Goal: Information Seeking & Learning: Check status

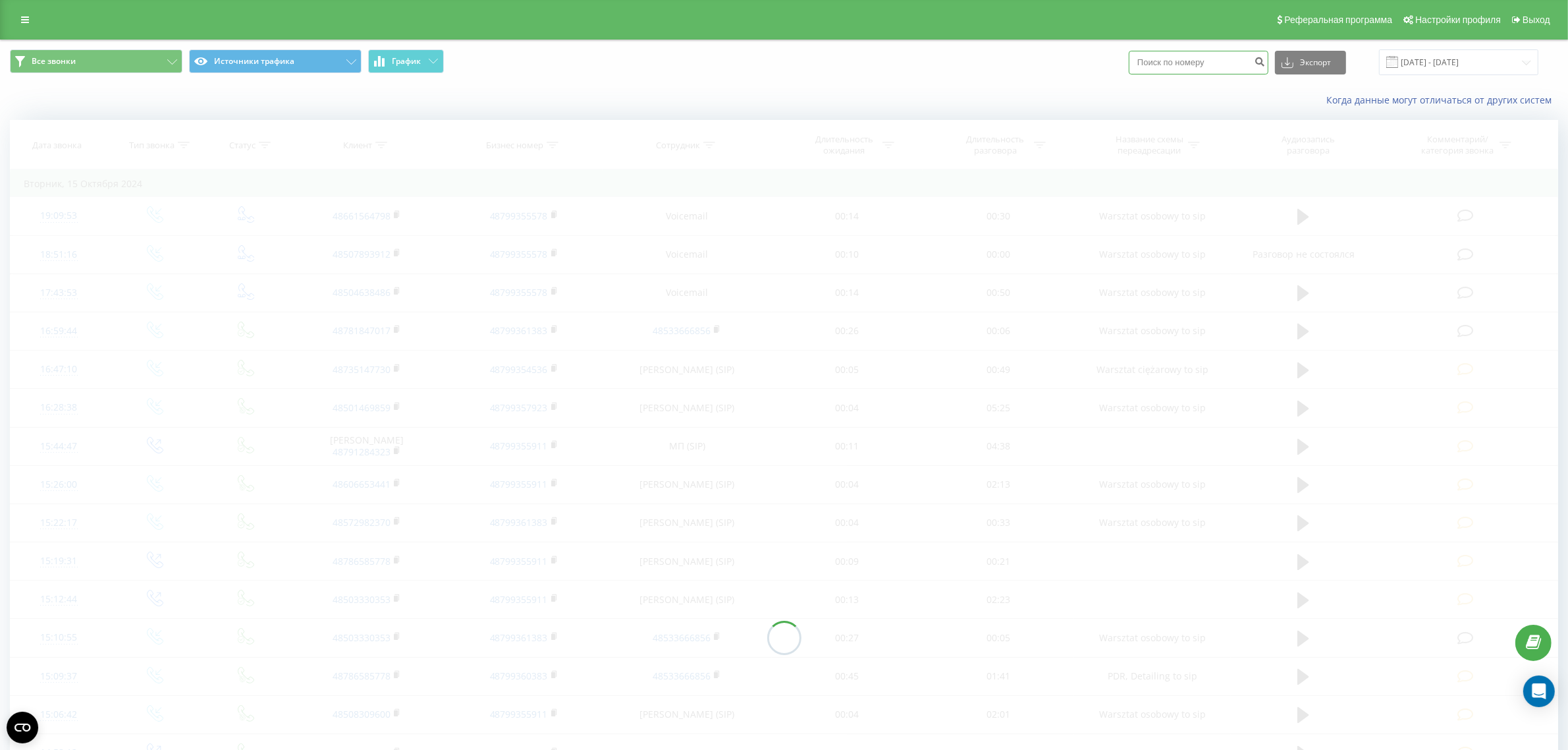
paste input "[PHONE_NUMBER]"
click at [1222, 58] on input at bounding box center [1198, 63] width 140 height 24
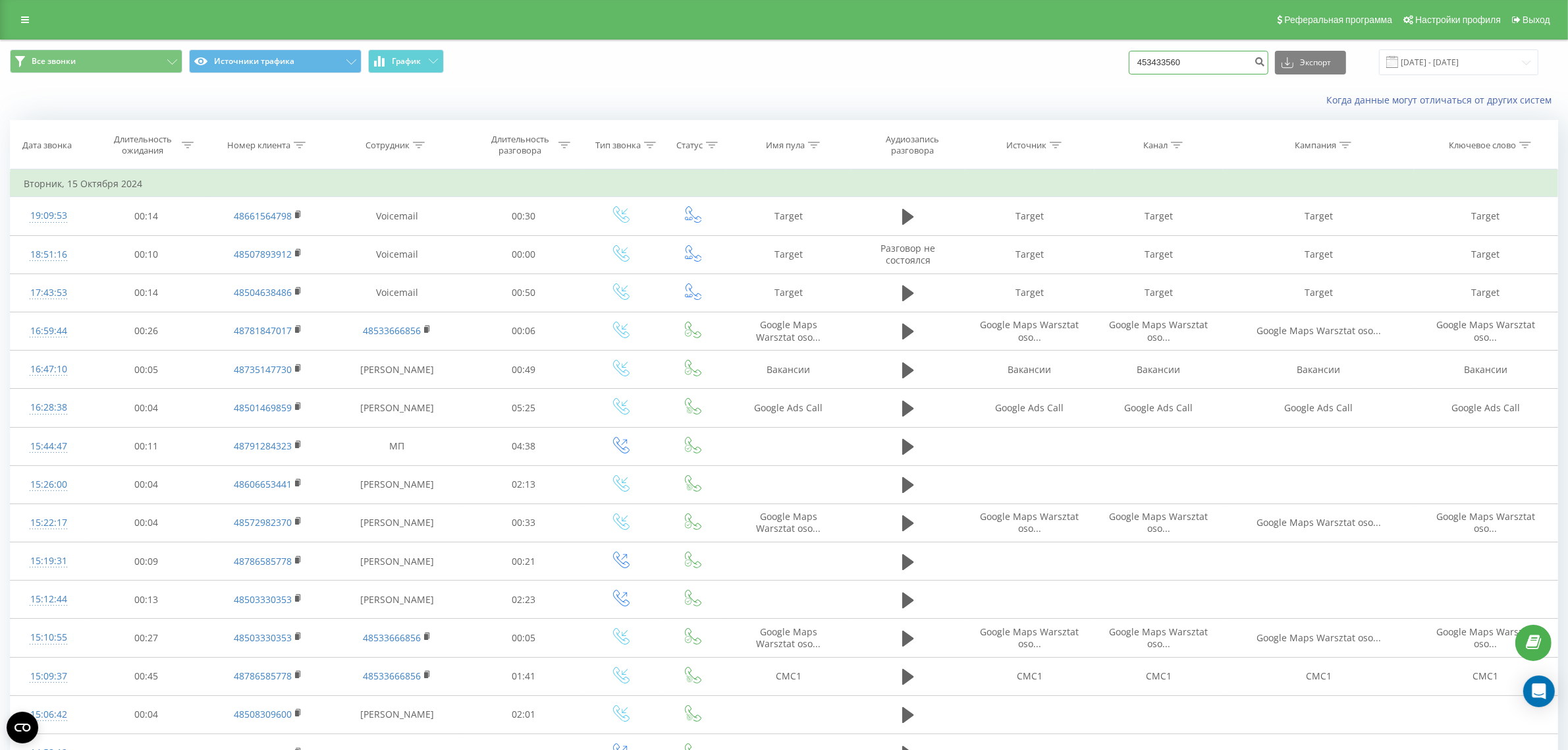
type input "453433560"
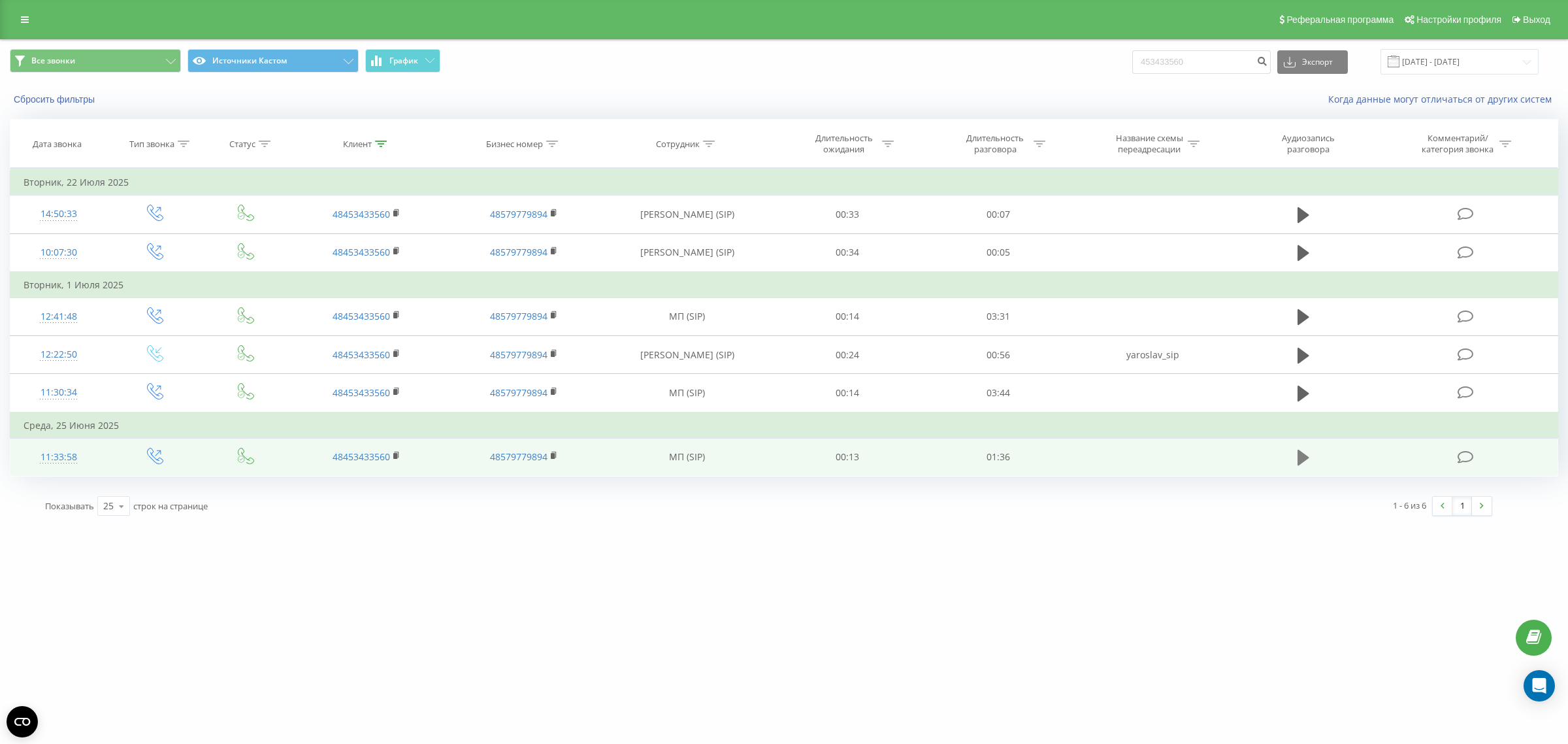
click at [1307, 464] on icon at bounding box center [1303, 457] width 12 height 19
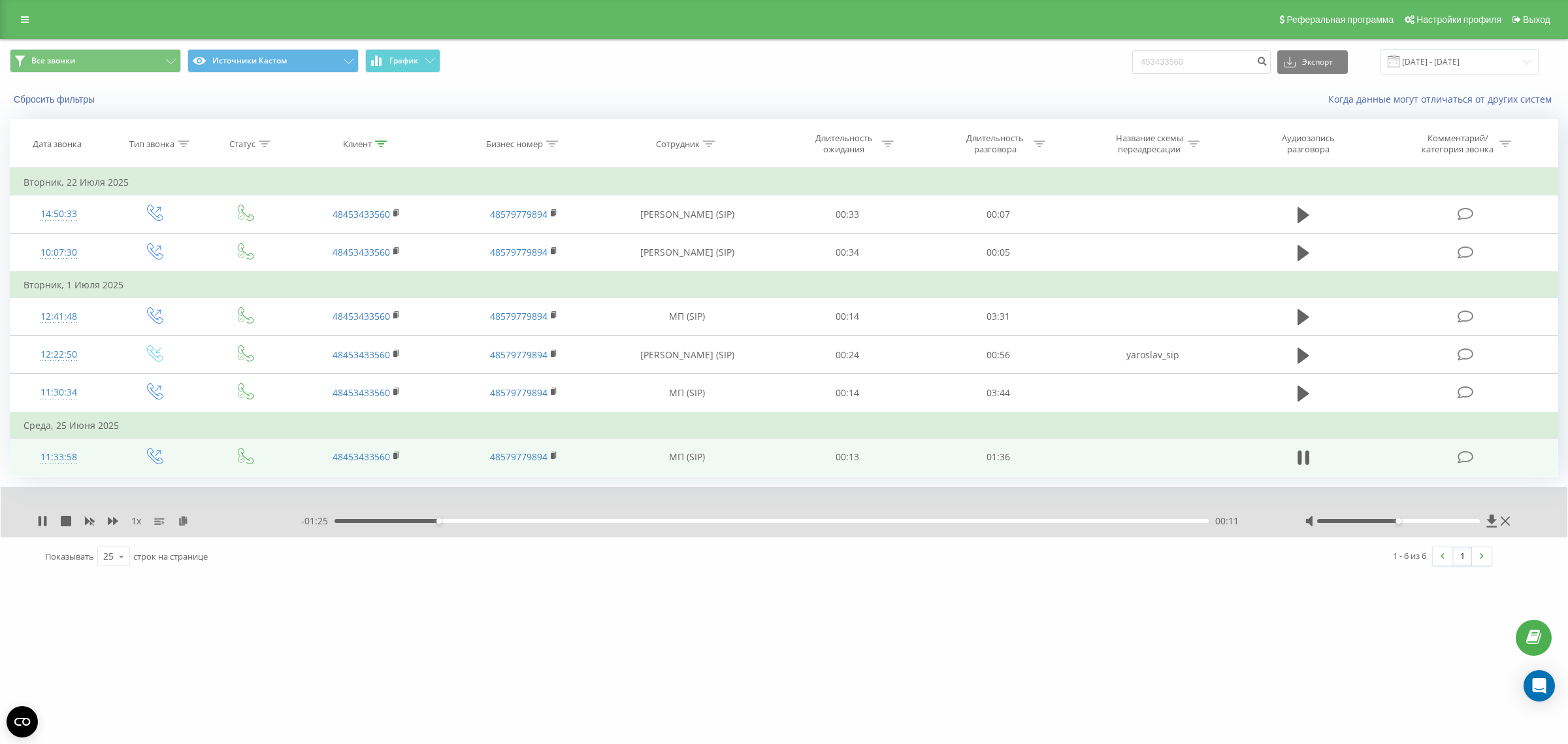
click at [136, 520] on span "1 x" at bounding box center [136, 521] width 10 height 13
click at [141, 517] on span "1 x" at bounding box center [136, 521] width 10 height 13
click at [137, 517] on span "1 x" at bounding box center [136, 521] width 10 height 13
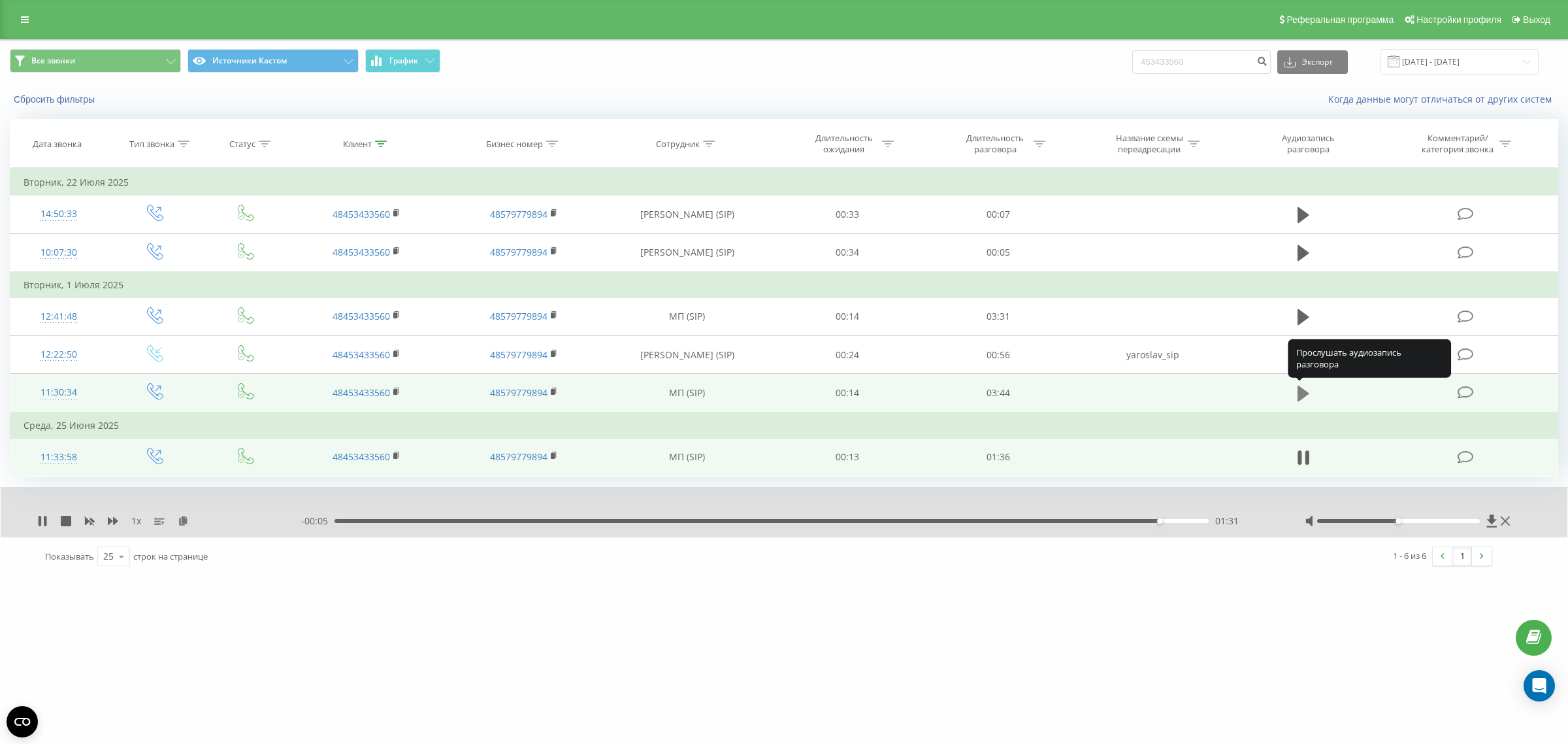
click at [1301, 389] on icon at bounding box center [1303, 393] width 12 height 16
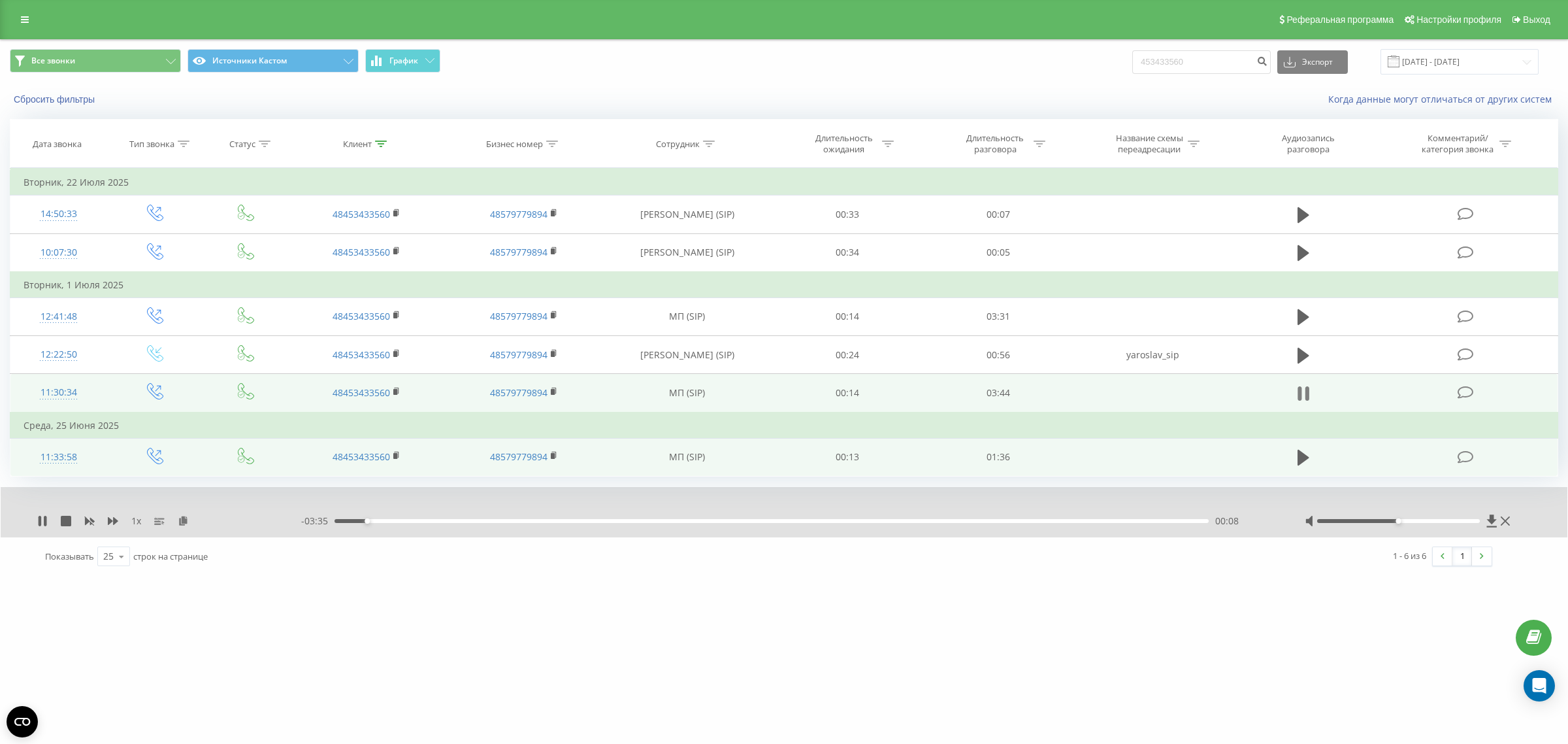
click at [1303, 397] on icon at bounding box center [1303, 393] width 12 height 19
